Goal: Use online tool/utility: Utilize a website feature to perform a specific function

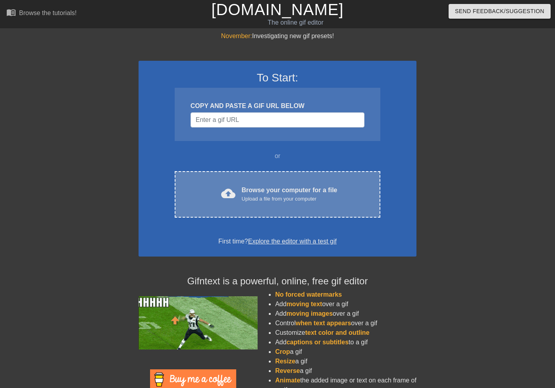
click at [259, 186] on div "Browse your computer for a file Upload a file from your computer" at bounding box center [290, 193] width 96 height 17
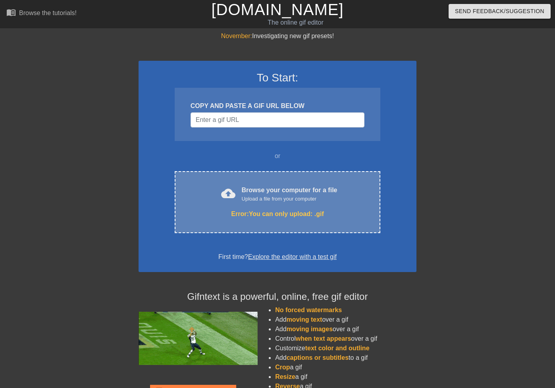
click at [252, 196] on div "Upload a file from your computer" at bounding box center [290, 199] width 96 height 8
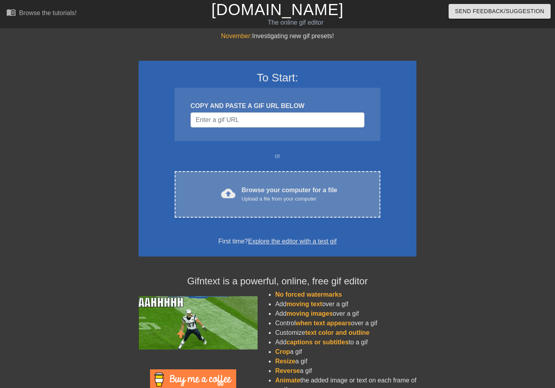
click at [259, 196] on div "Upload a file from your computer" at bounding box center [290, 199] width 96 height 8
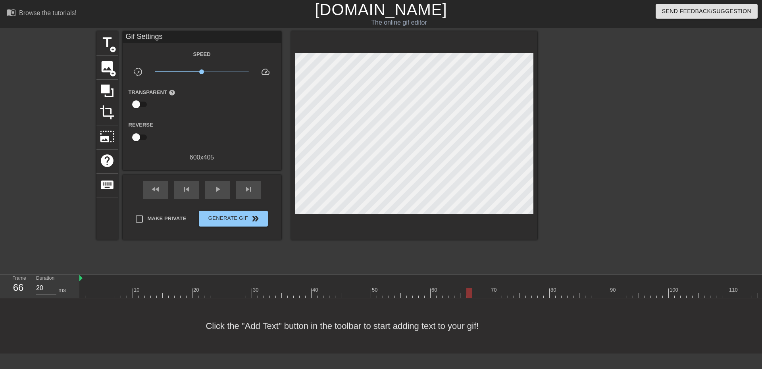
drag, startPoint x: 83, startPoint y: 292, endPoint x: 470, endPoint y: 276, distance: 387.9
click at [470, 276] on div "10 20 30 40 50 60 70 80 90 100 110" at bounding box center [430, 286] width 702 height 23
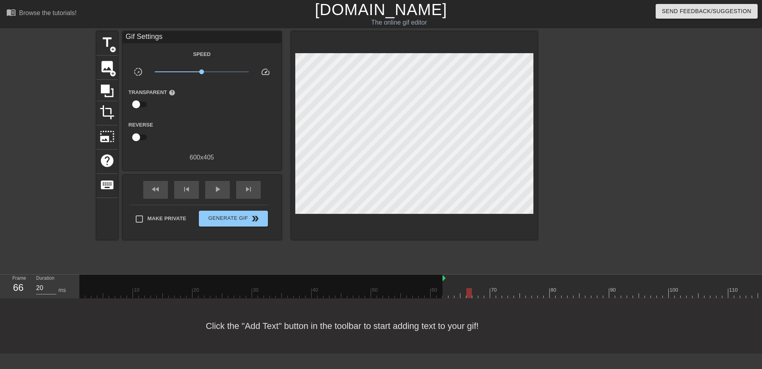
drag, startPoint x: 81, startPoint y: 276, endPoint x: 446, endPoint y: 265, distance: 365.5
click at [446, 265] on div "menu_book Browse the tutorials! [DOMAIN_NAME] The online gif editor Send Feedba…" at bounding box center [381, 176] width 762 height 353
drag, startPoint x: 470, startPoint y: 293, endPoint x: 445, endPoint y: 291, distance: 24.7
click at [445, 291] on div at bounding box center [445, 293] width 6 height 10
drag, startPoint x: 444, startPoint y: 277, endPoint x: 397, endPoint y: 278, distance: 46.4
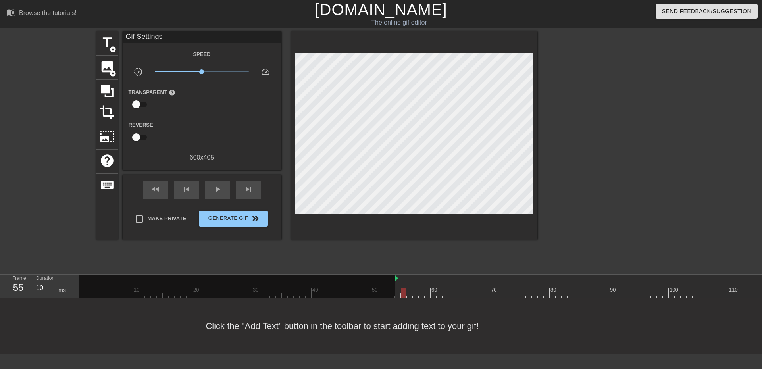
drag, startPoint x: 438, startPoint y: 292, endPoint x: 401, endPoint y: 289, distance: 37.0
click at [401, 289] on div at bounding box center [404, 293] width 6 height 10
click at [398, 289] on div at bounding box center [398, 293] width 6 height 10
click at [106, 105] on span "crop" at bounding box center [107, 112] width 15 height 15
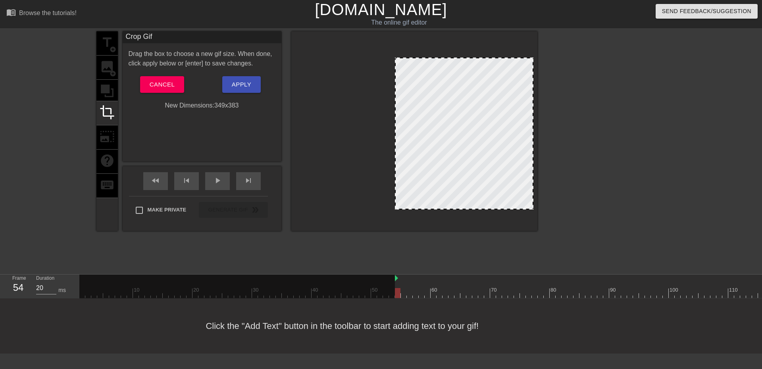
drag, startPoint x: 298, startPoint y: 50, endPoint x: 397, endPoint y: 59, distance: 99.9
drag, startPoint x: 395, startPoint y: 208, endPoint x: 403, endPoint y: 159, distance: 49.8
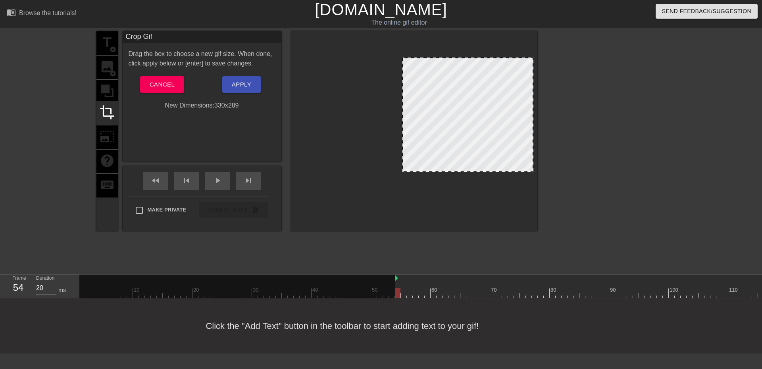
drag, startPoint x: 415, startPoint y: 208, endPoint x: 419, endPoint y: 171, distance: 37.5
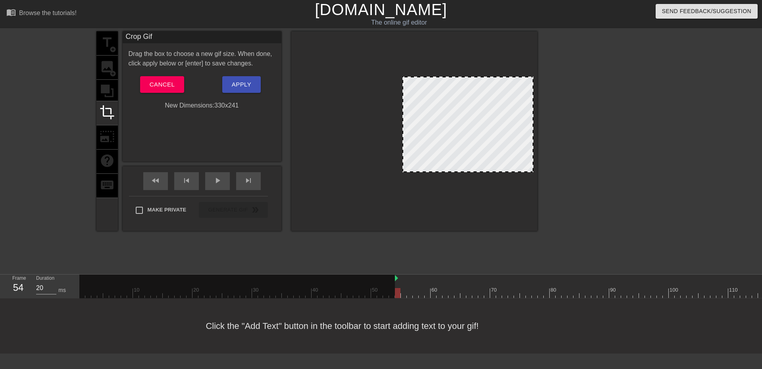
drag, startPoint x: 424, startPoint y: 57, endPoint x: 425, endPoint y: 76, distance: 19.1
click at [425, 76] on div at bounding box center [467, 77] width 129 height 4
drag, startPoint x: 399, startPoint y: 291, endPoint x: 495, endPoint y: 265, distance: 99.5
click at [495, 265] on div "menu_book Browse the tutorials! [DOMAIN_NAME] The online gif editor Send Feedba…" at bounding box center [381, 176] width 762 height 353
drag, startPoint x: 532, startPoint y: 129, endPoint x: 515, endPoint y: 128, distance: 16.7
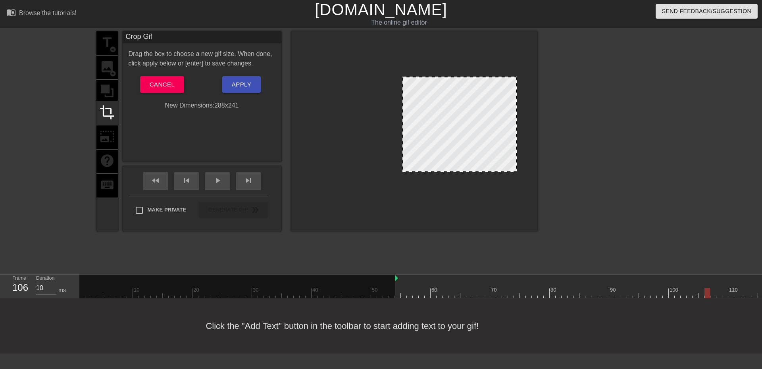
drag, startPoint x: 493, startPoint y: 292, endPoint x: 706, endPoint y: 276, distance: 213.2
click at [554, 276] on div "10 20 30 40 50 60 70 80 90 100 110" at bounding box center [430, 286] width 702 height 23
click at [554, 280] on div at bounding box center [588, 279] width 387 height 8
drag, startPoint x: 752, startPoint y: 278, endPoint x: 697, endPoint y: 276, distance: 55.2
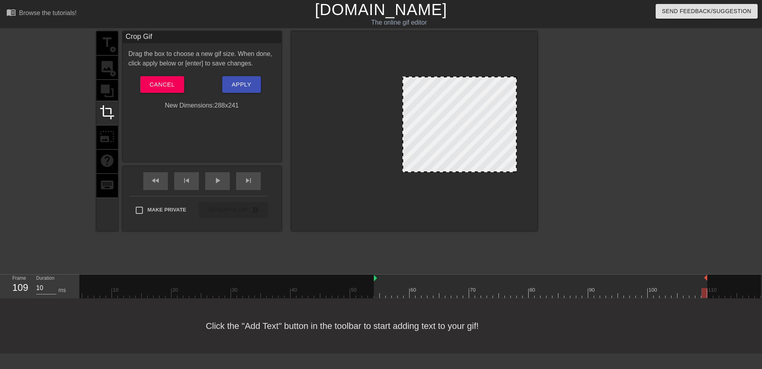
drag, startPoint x: 679, startPoint y: 292, endPoint x: 696, endPoint y: 291, distance: 17.1
click at [554, 291] on div at bounding box center [704, 293] width 6 height 10
click at [236, 82] on span "Apply" at bounding box center [241, 84] width 19 height 10
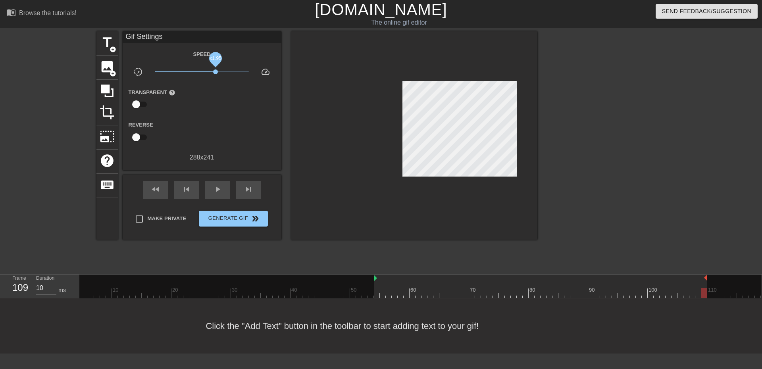
drag, startPoint x: 205, startPoint y: 70, endPoint x: 215, endPoint y: 71, distance: 10.0
click at [215, 71] on span "x1.95" at bounding box center [202, 72] width 94 height 10
click at [213, 193] on span "play_arrow" at bounding box center [218, 189] width 10 height 10
drag, startPoint x: 217, startPoint y: 69, endPoint x: 230, endPoint y: 70, distance: 13.9
click at [230, 70] on span "x4.12" at bounding box center [230, 71] width 5 height 5
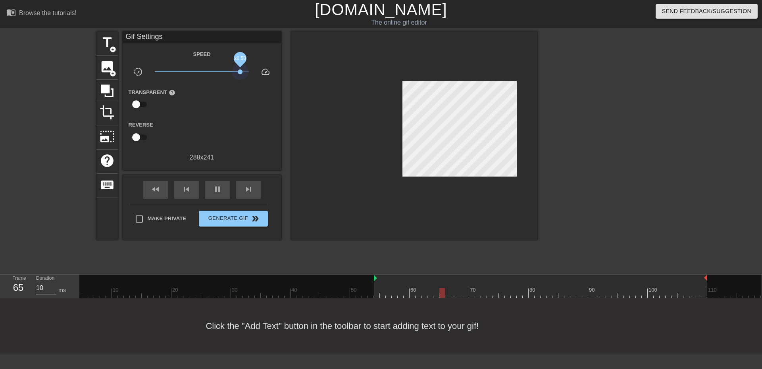
drag, startPoint x: 232, startPoint y: 71, endPoint x: 257, endPoint y: 70, distance: 24.6
click at [257, 70] on div "slow_motion_video x6.53 speed" at bounding box center [202, 73] width 159 height 12
click at [217, 189] on span "pause" at bounding box center [218, 189] width 10 height 10
click at [217, 189] on span "play_arrow" at bounding box center [218, 189] width 10 height 10
drag, startPoint x: 248, startPoint y: 73, endPoint x: 234, endPoint y: 71, distance: 13.6
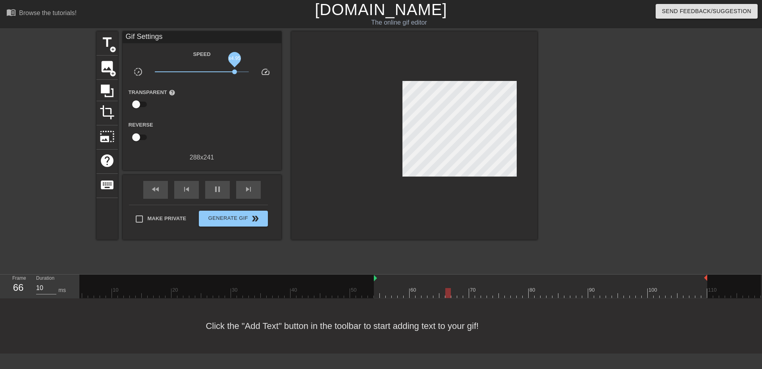
click at [234, 71] on span "x4.95" at bounding box center [234, 71] width 5 height 5
click at [102, 62] on span "image" at bounding box center [107, 66] width 15 height 15
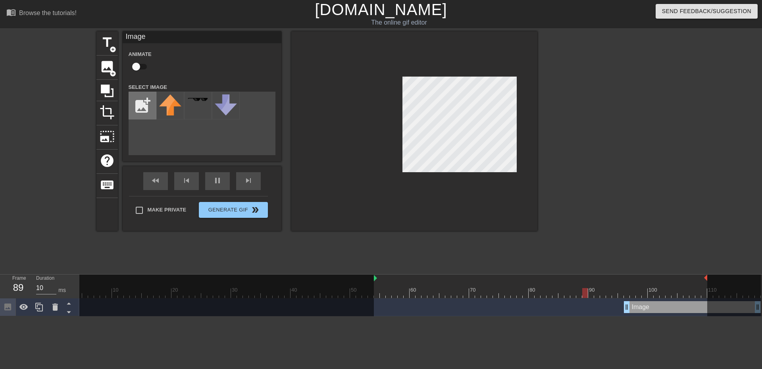
click at [145, 104] on input "file" at bounding box center [142, 105] width 27 height 27
click at [109, 89] on icon at bounding box center [107, 90] width 13 height 13
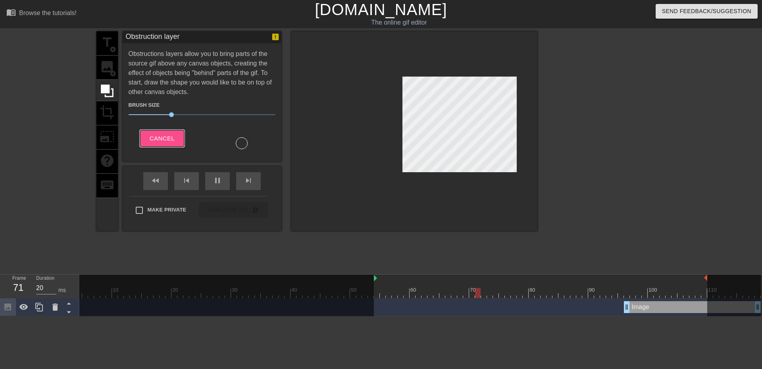
click at [174, 135] on span "Cancel" at bounding box center [162, 138] width 25 height 10
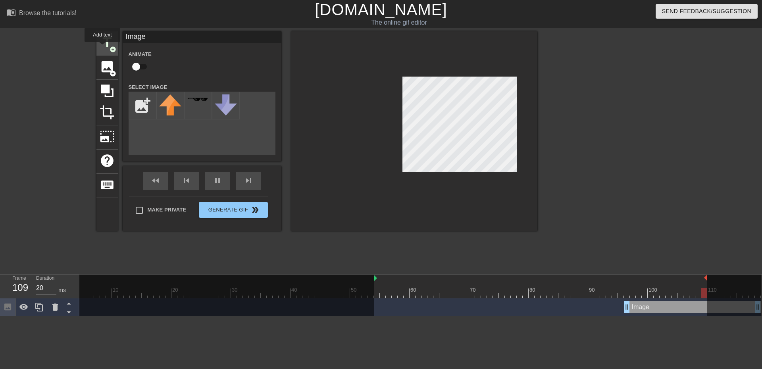
click at [102, 48] on span "title" at bounding box center [107, 42] width 15 height 15
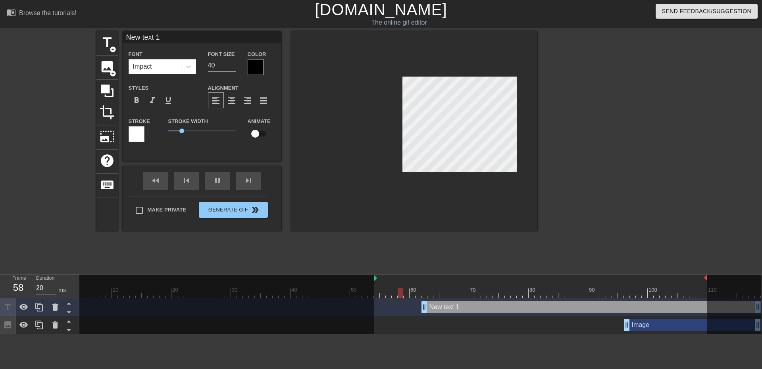
scroll to position [1, 2]
type input "20"
type input "C"
type textarea "C"
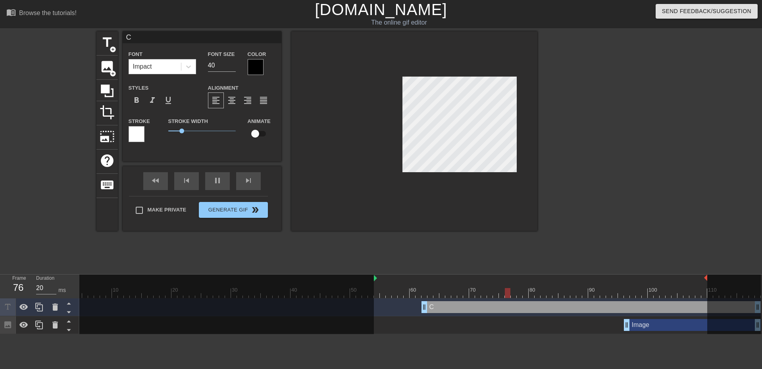
type input "10"
type input "Ca"
type textarea "Ca"
type input "20"
type input "Car"
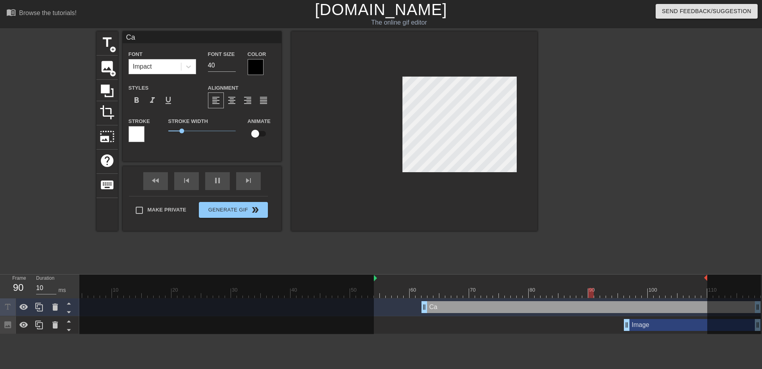
type textarea "Car"
type input "20"
type input "Car"
type textarea "Car"
type input "20"
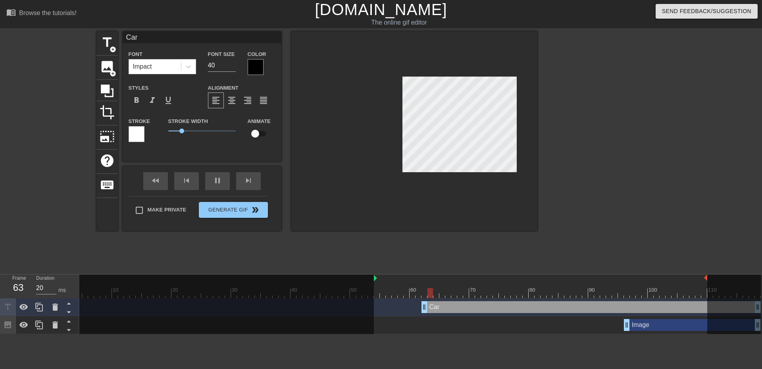
type input "Car A"
type textarea "Car A"
type input "10"
type input "Car Ac"
type textarea "Car Ac"
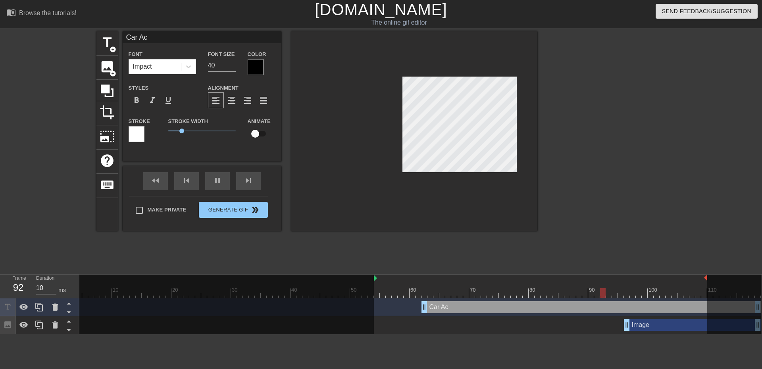
type input "20"
type input "Car Acc"
type textarea "Car Acc"
type input "20"
type input "Car Acci"
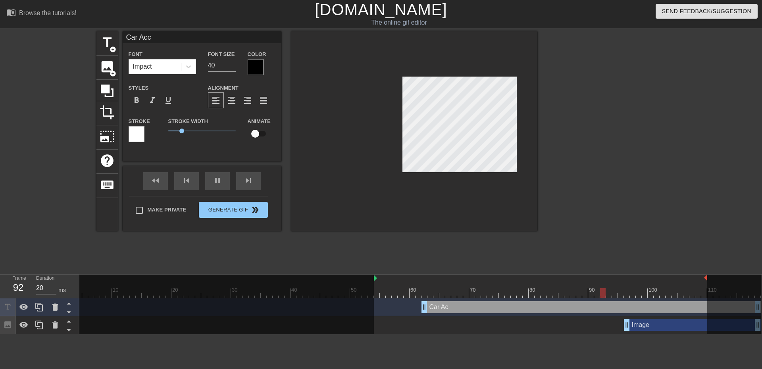
type textarea "Car Acci"
type input "10"
type input "Car Accid"
type textarea "Car Accid"
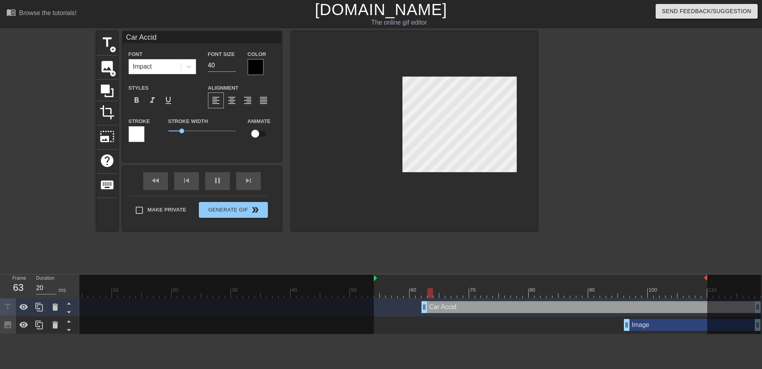
type input "10"
type input "Car Accide"
type textarea "Car Accide"
type input "10"
type input "Car Acciden"
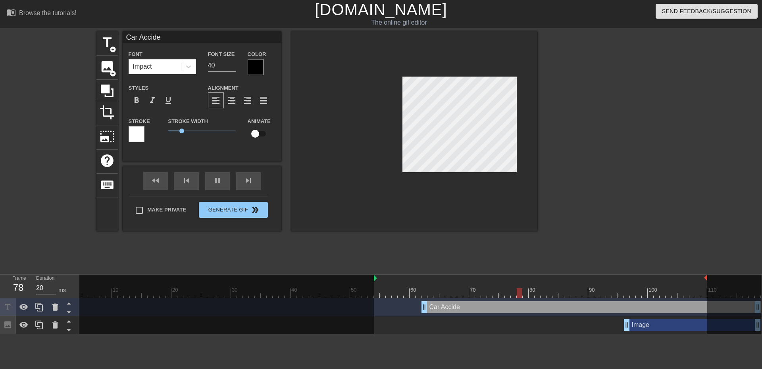
type textarea "Car Acciden"
type input "10"
type input "Car Accident"
type textarea "Car Accident"
type input "20"
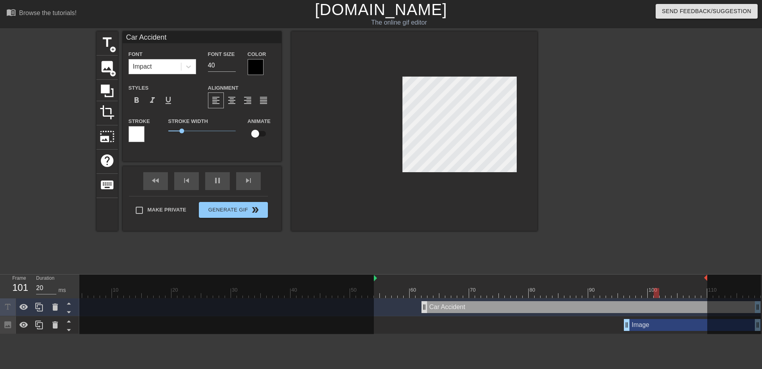
type textarea "Car Accident"
drag, startPoint x: 423, startPoint y: 305, endPoint x: 377, endPoint y: 302, distance: 45.7
type input "20"
type input "39"
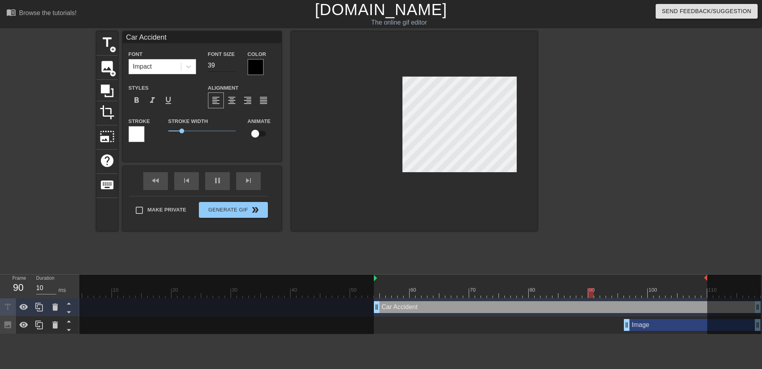
type input "20"
type input "39"
click at [233, 66] on input "39" at bounding box center [222, 65] width 28 height 13
type input "20"
type input "38"
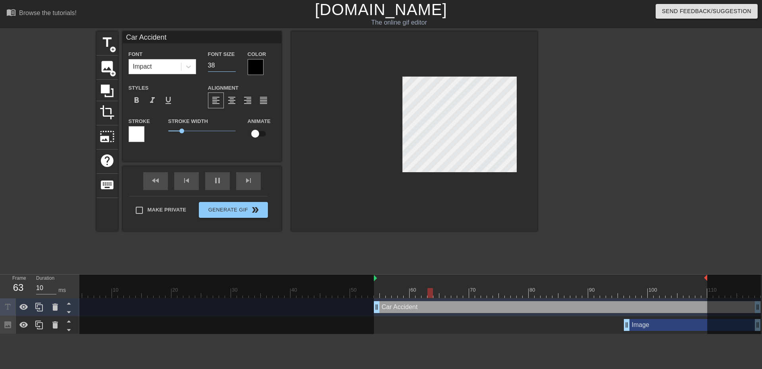
type input "20"
type input "38"
click at [233, 66] on input "38" at bounding box center [222, 65] width 28 height 13
type input "20"
type input "37"
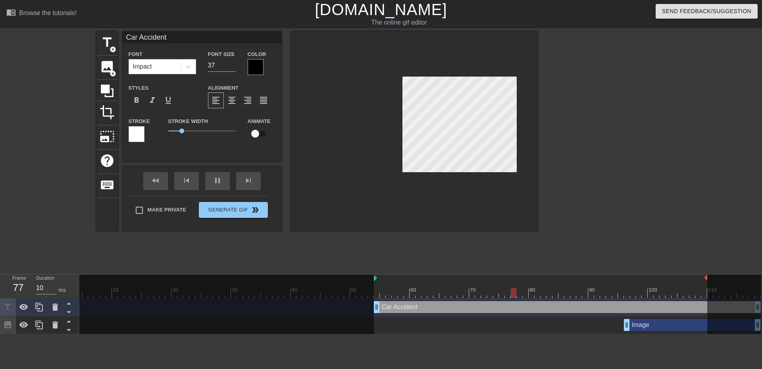
type input "20"
type input "37"
click at [233, 66] on input "37" at bounding box center [222, 65] width 28 height 13
type input "10"
type input "36"
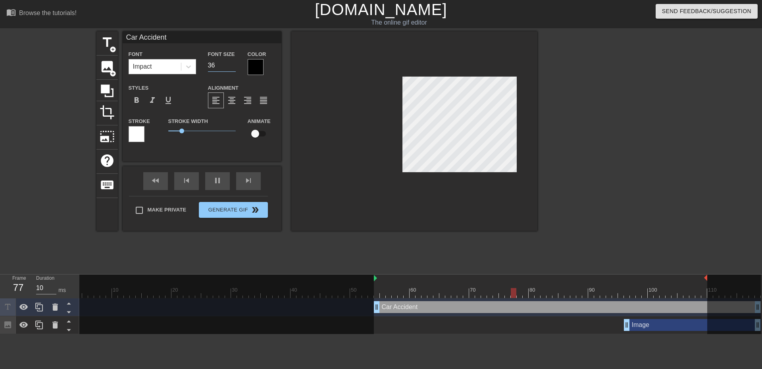
type input "20"
type input "36"
click at [233, 66] on input "36" at bounding box center [222, 65] width 28 height 13
type input "20"
type input "35"
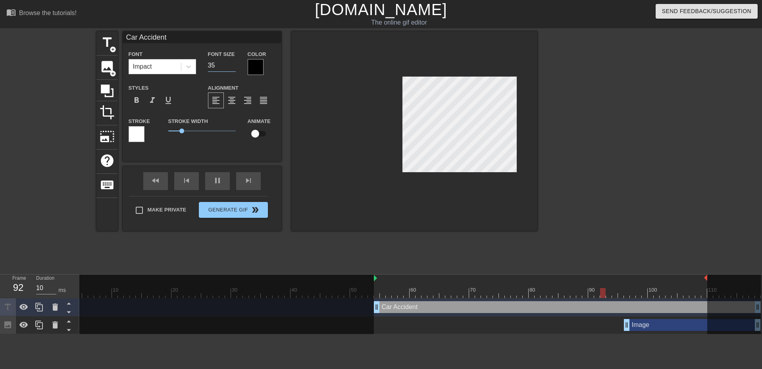
type input "20"
type input "35"
click at [233, 66] on input "35" at bounding box center [222, 65] width 28 height 13
type input "10"
type input "34"
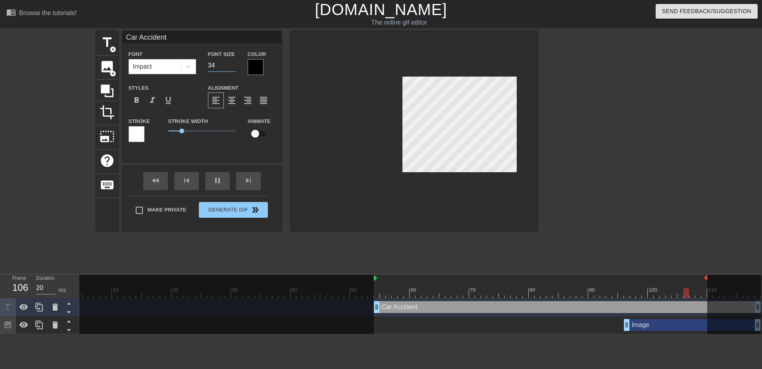
type input "10"
type input "34"
click at [233, 66] on input "34" at bounding box center [222, 65] width 28 height 13
type input "10"
type input "33"
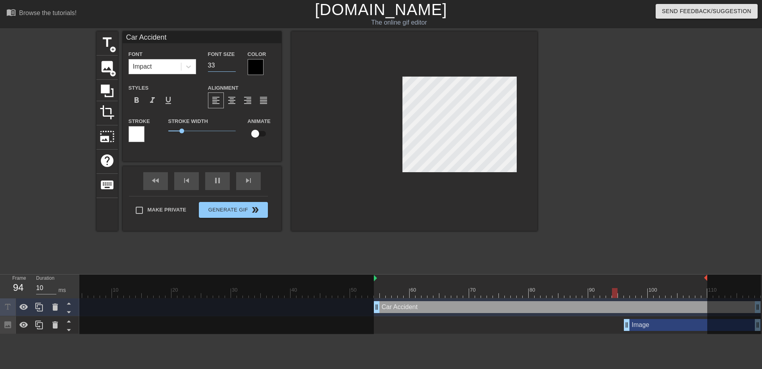
type input "20"
type input "33"
click at [233, 66] on input "33" at bounding box center [222, 65] width 28 height 13
type input "20"
type input "32"
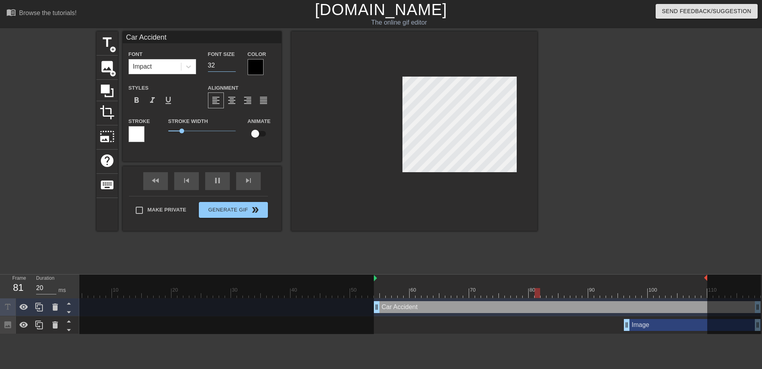
type input "10"
type input "32"
click at [233, 66] on input "32" at bounding box center [222, 65] width 28 height 13
type input "10"
type input "31"
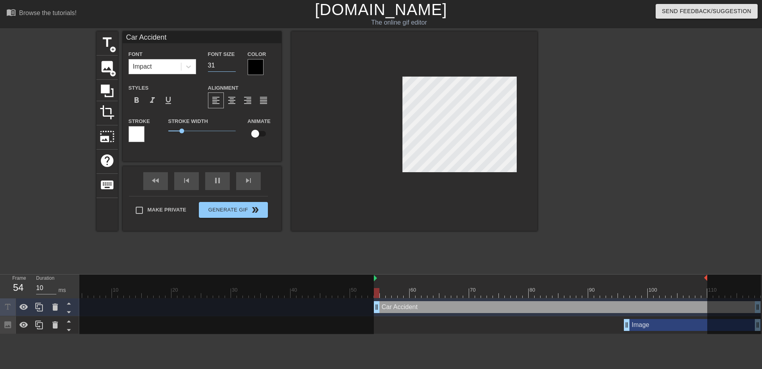
type input "20"
type input "31"
click at [233, 66] on input "31" at bounding box center [222, 65] width 28 height 13
type input "20"
type input "30"
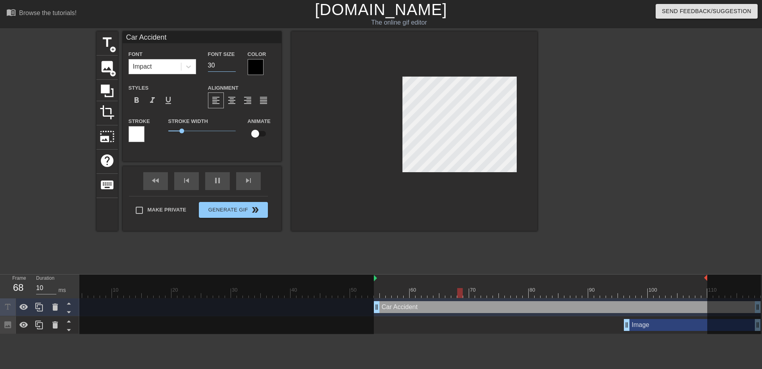
type input "20"
type input "30"
click at [233, 66] on input "30" at bounding box center [222, 65] width 28 height 13
click at [233, 98] on span "format_align_center" at bounding box center [232, 101] width 10 height 10
click at [554, 325] on div "Image drag_handle drag_handle" at bounding box center [692, 325] width 137 height 12
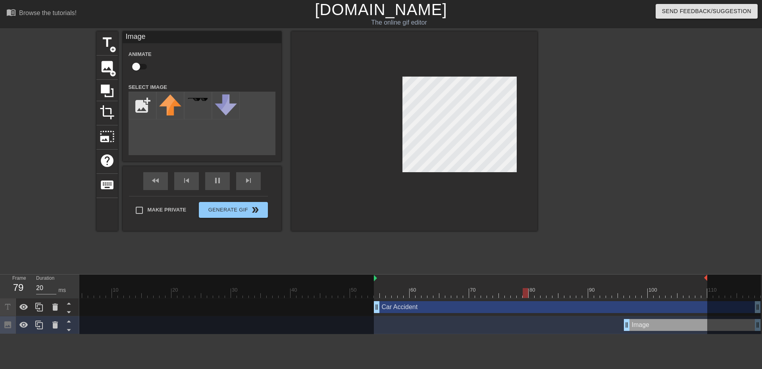
click at [554, 325] on div "Image drag_handle drag_handle" at bounding box center [692, 325] width 137 height 12
click at [57, 326] on icon at bounding box center [55, 324] width 6 height 7
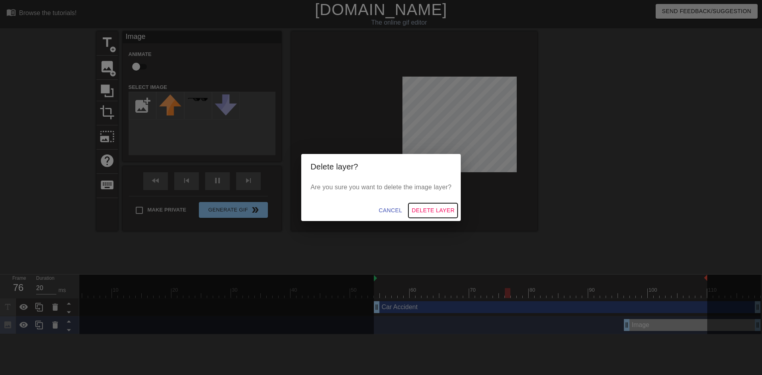
click at [426, 207] on span "Delete Layer" at bounding box center [432, 210] width 43 height 10
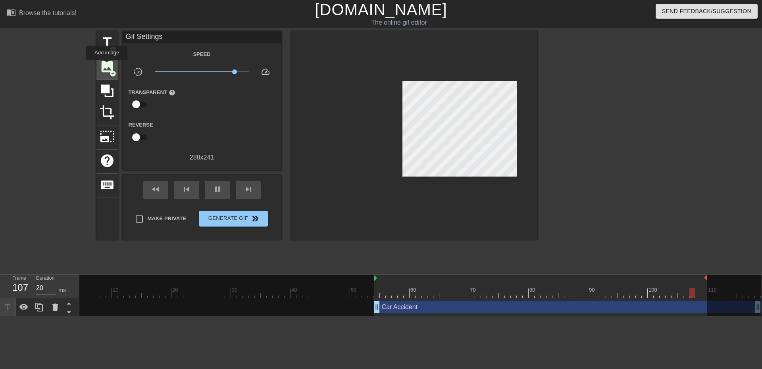
click at [107, 65] on span "image" at bounding box center [107, 66] width 15 height 15
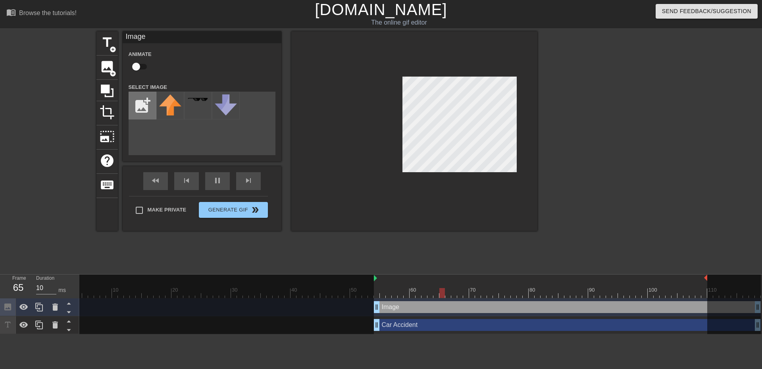
click at [135, 105] on input "file" at bounding box center [142, 105] width 27 height 27
type input "20"
type input "C:\fakepath\blank-white-background-xbsfzsltjksfompa.jpg"
click at [170, 102] on img at bounding box center [170, 100] width 22 height 13
click at [71, 323] on icon at bounding box center [69, 322] width 4 height 2
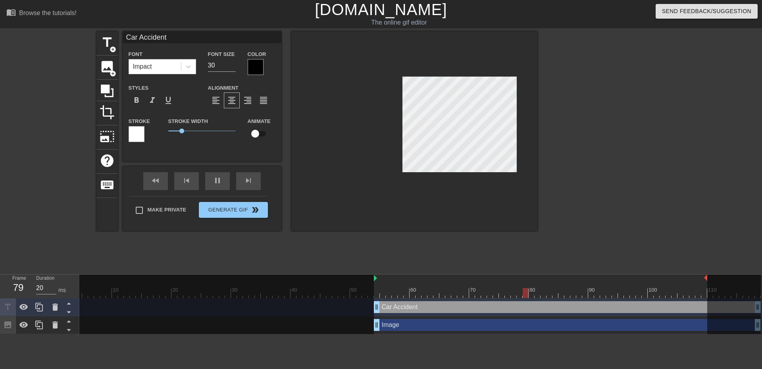
click at [554, 238] on div at bounding box center [606, 150] width 119 height 238
click at [221, 63] on input "30" at bounding box center [222, 65] width 28 height 13
type input "20"
type input "31"
type input "20"
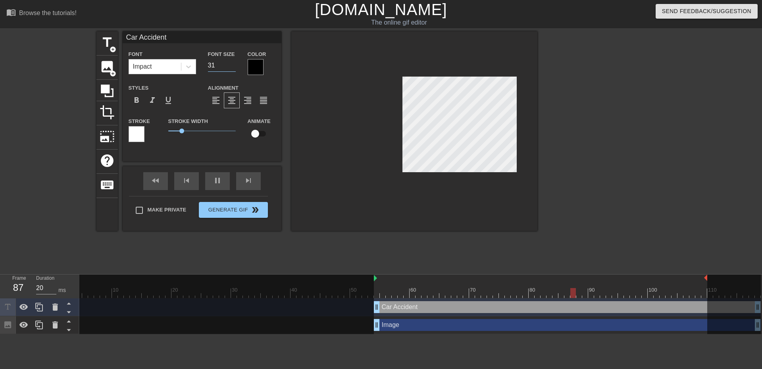
type input "31"
click at [232, 63] on input "31" at bounding box center [222, 65] width 28 height 13
type input "20"
type input "32"
type input "20"
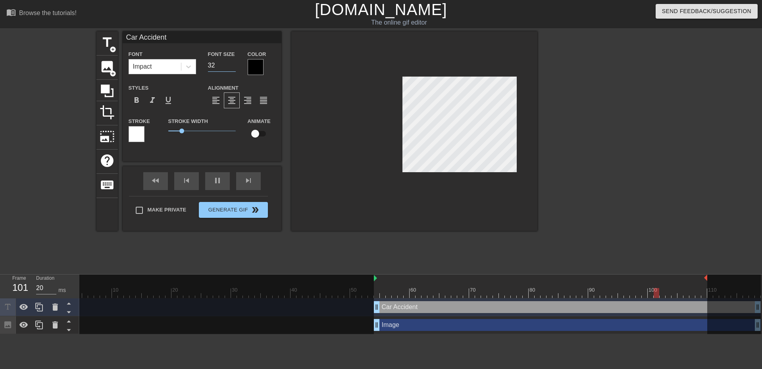
type input "32"
click at [232, 63] on input "32" at bounding box center [222, 65] width 28 height 13
type input "10"
type input "33"
type input "20"
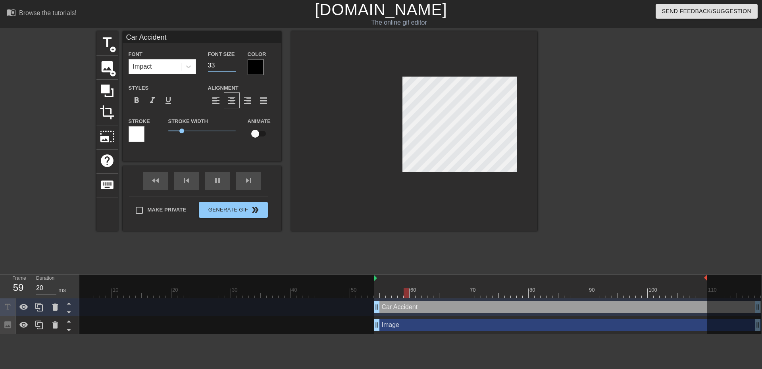
type input "33"
click at [232, 63] on input "33" at bounding box center [222, 65] width 28 height 13
type input "20"
type input "34"
type input "10"
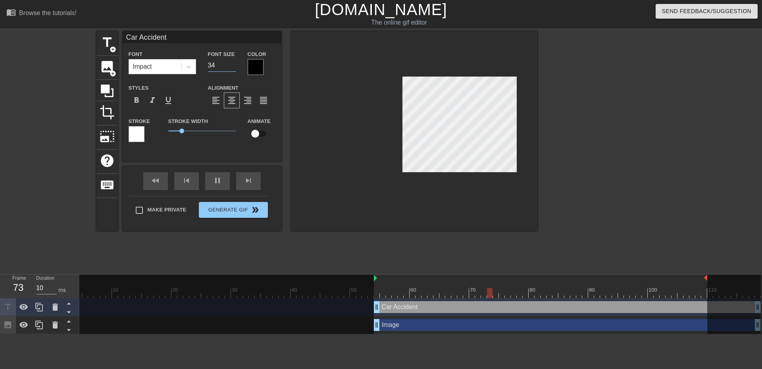
type input "34"
click at [232, 63] on input "34" at bounding box center [222, 65] width 28 height 13
type input "20"
type input "35"
type input "10"
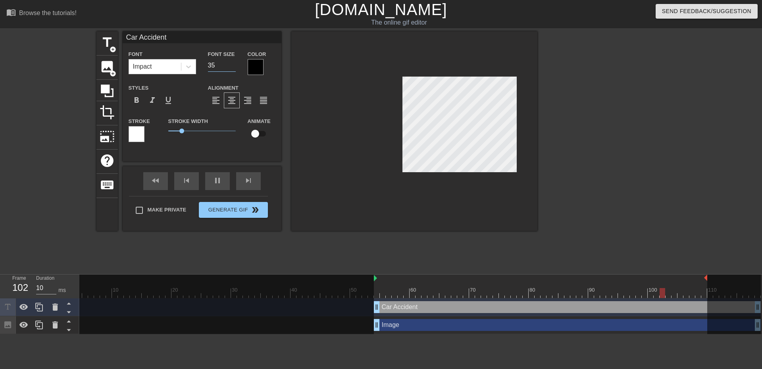
type input "35"
click at [232, 63] on input "35" at bounding box center [222, 65] width 28 height 13
type input "10"
type input "36"
type input "20"
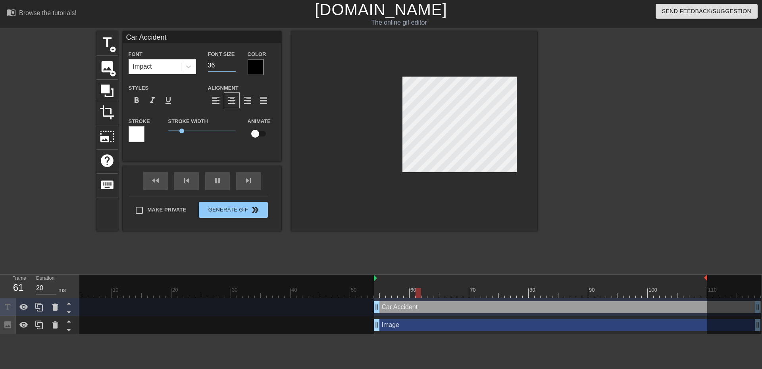
type input "36"
click at [232, 63] on input "36" at bounding box center [222, 65] width 28 height 13
click at [353, 222] on div at bounding box center [414, 131] width 246 height 200
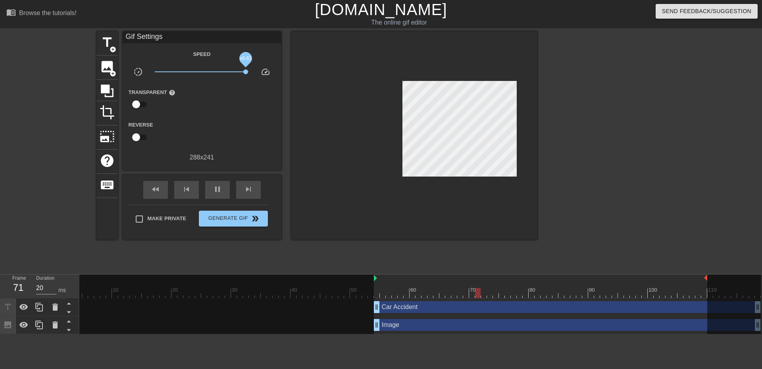
drag, startPoint x: 236, startPoint y: 71, endPoint x: 248, endPoint y: 71, distance: 11.1
click at [248, 71] on span "x8.61" at bounding box center [245, 71] width 5 height 5
click at [250, 71] on span "x10.0" at bounding box center [248, 71] width 5 height 5
click at [216, 189] on span "pause" at bounding box center [218, 189] width 10 height 10
click at [216, 189] on span "play_arrow" at bounding box center [218, 189] width 10 height 10
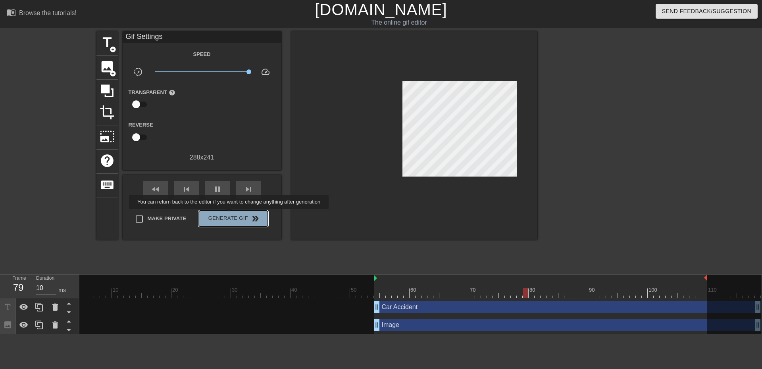
type input "20"
click at [230, 215] on span "Generate Gif double_arrow" at bounding box center [233, 219] width 62 height 10
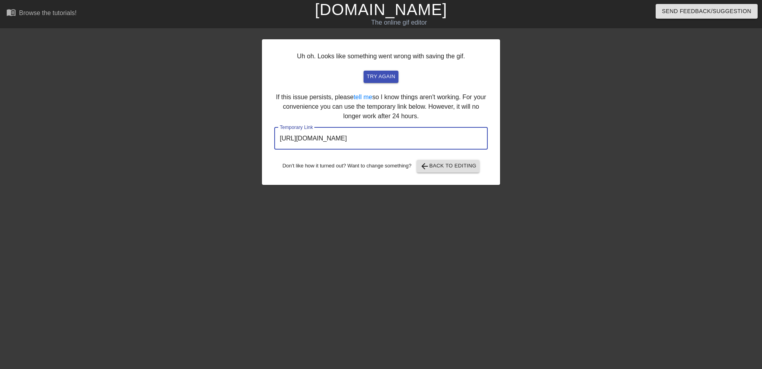
drag, startPoint x: 466, startPoint y: 138, endPoint x: 256, endPoint y: 131, distance: 210.3
click at [256, 131] on div "Uh oh. Looks like something went wrong with saving the gif. try again If this i…" at bounding box center [381, 150] width 762 height 238
click at [363, 13] on link "[DOMAIN_NAME]" at bounding box center [381, 9] width 132 height 17
